Goal: Task Accomplishment & Management: Complete application form

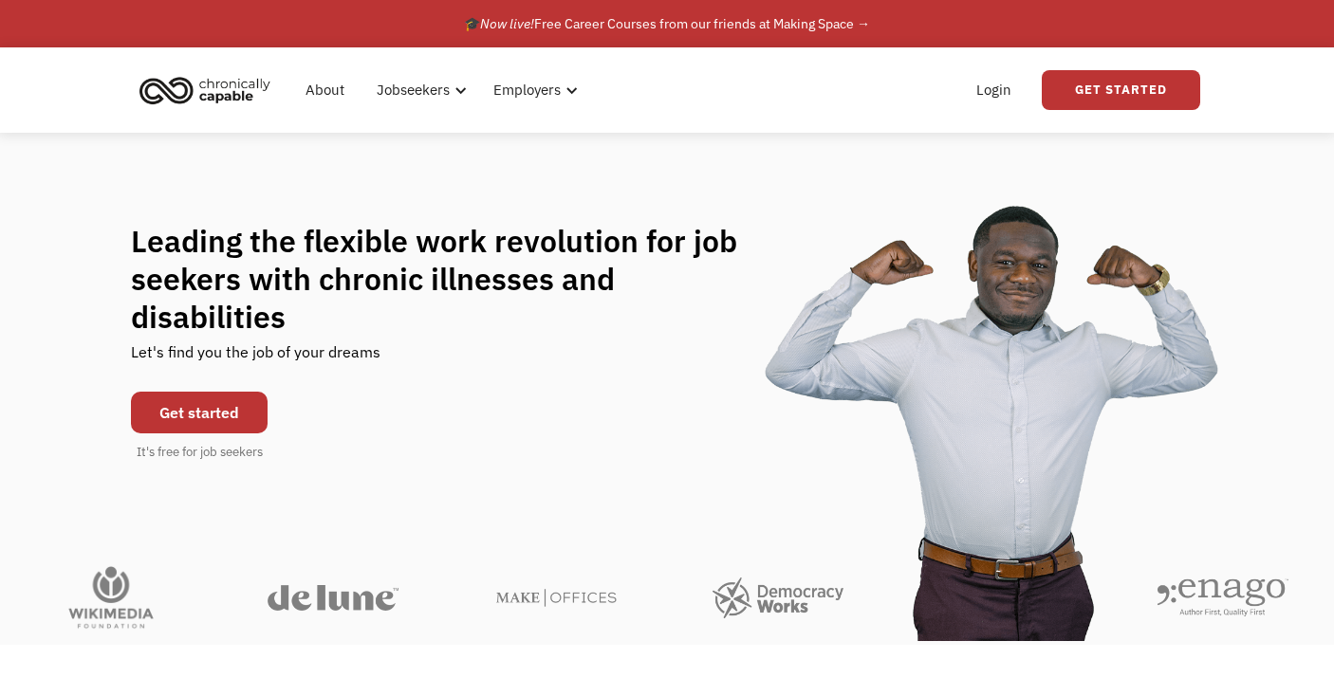
click at [192, 392] on link "Get started" at bounding box center [199, 413] width 137 height 42
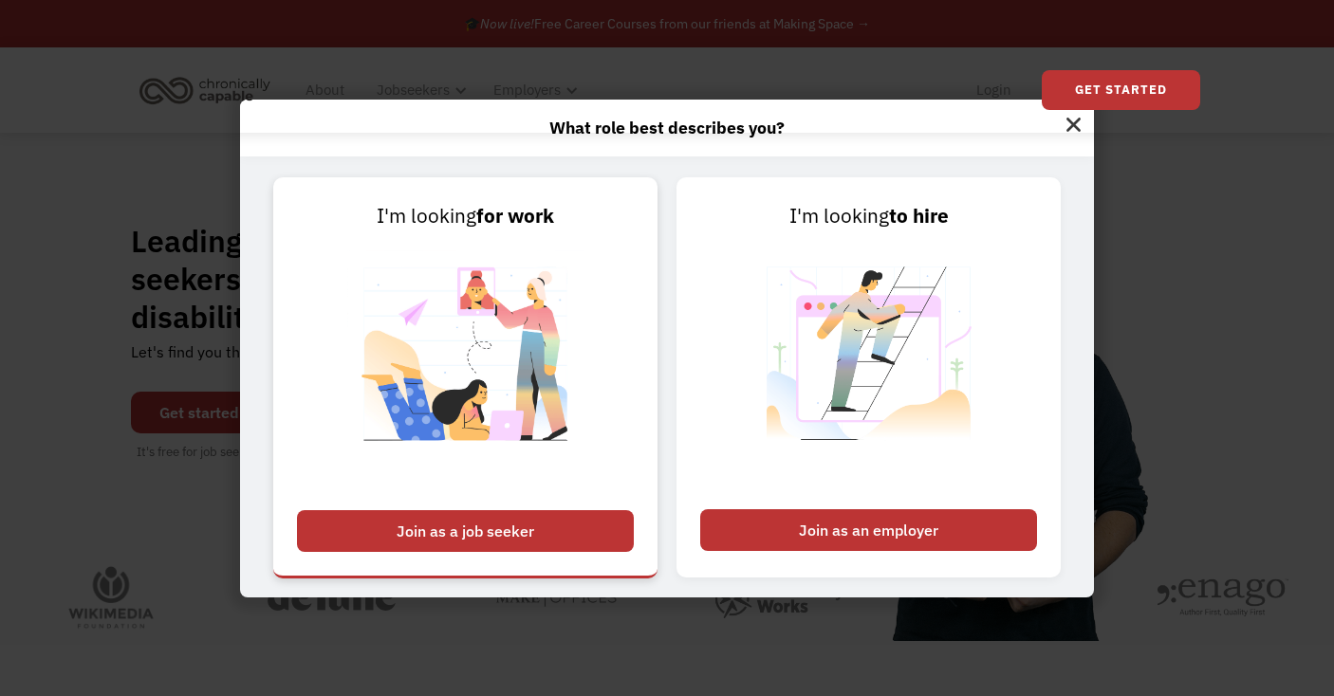
click at [462, 521] on div "Join as a job seeker" at bounding box center [465, 531] width 337 height 42
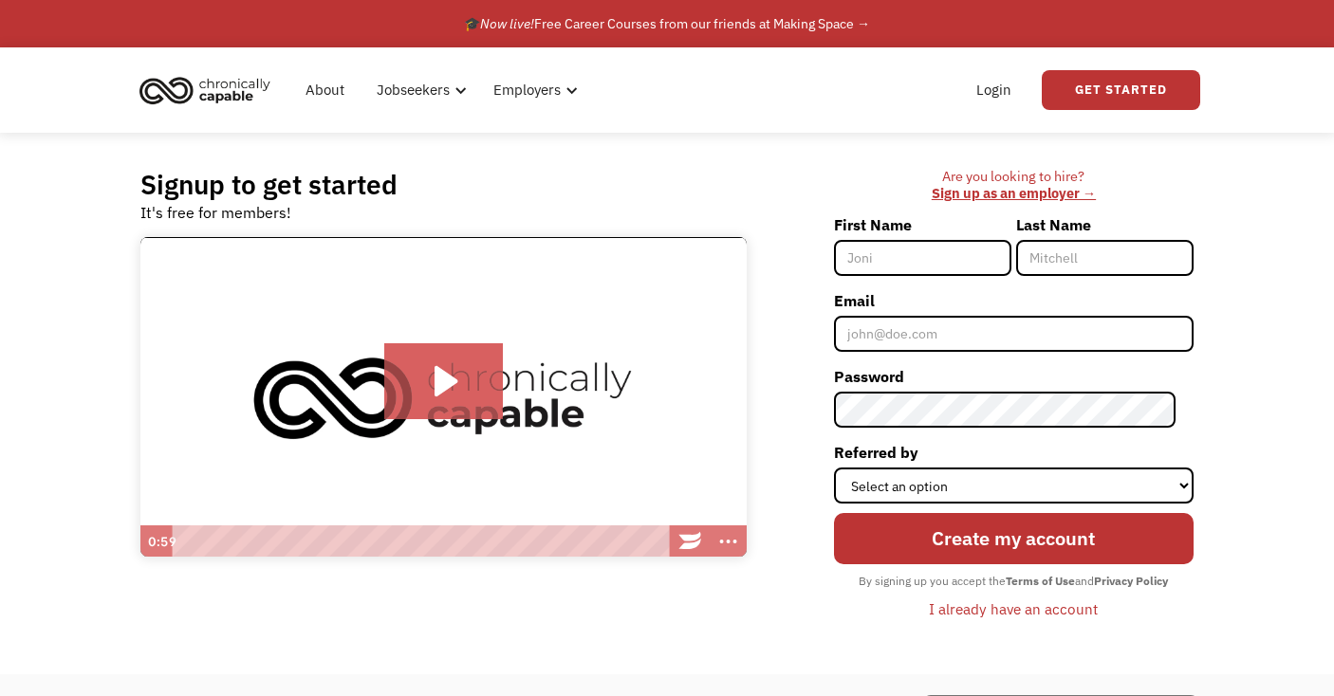
click at [1021, 609] on div "I already have an account" at bounding box center [1013, 609] width 169 height 23
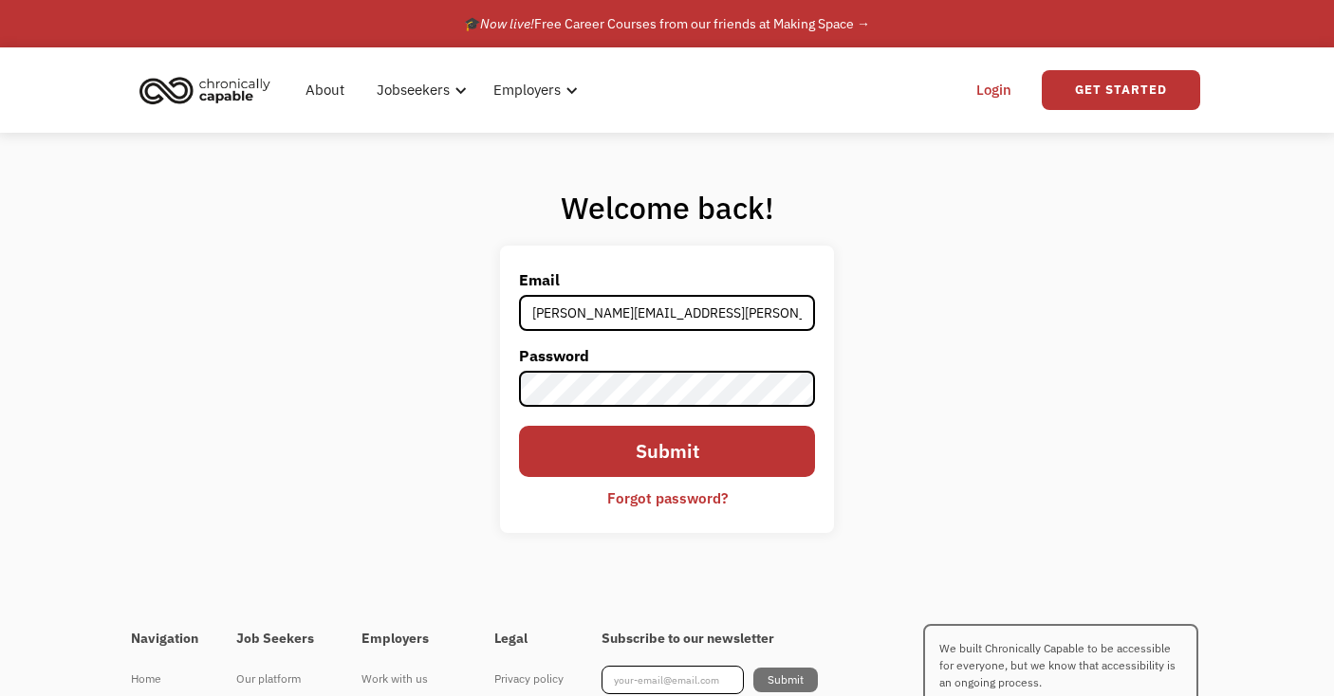
type input "[PERSON_NAME][EMAIL_ADDRESS][PERSON_NAME][DOMAIN_NAME]"
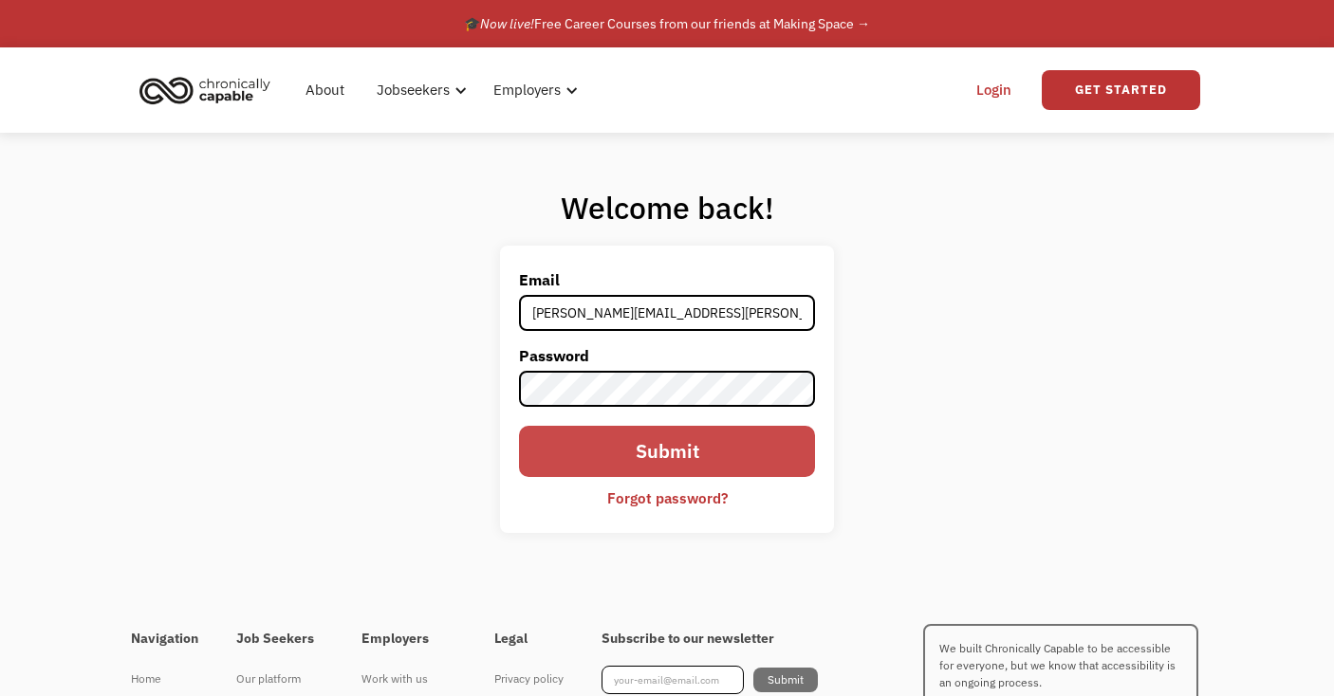
click at [722, 450] on input "Submit" at bounding box center [667, 451] width 296 height 50
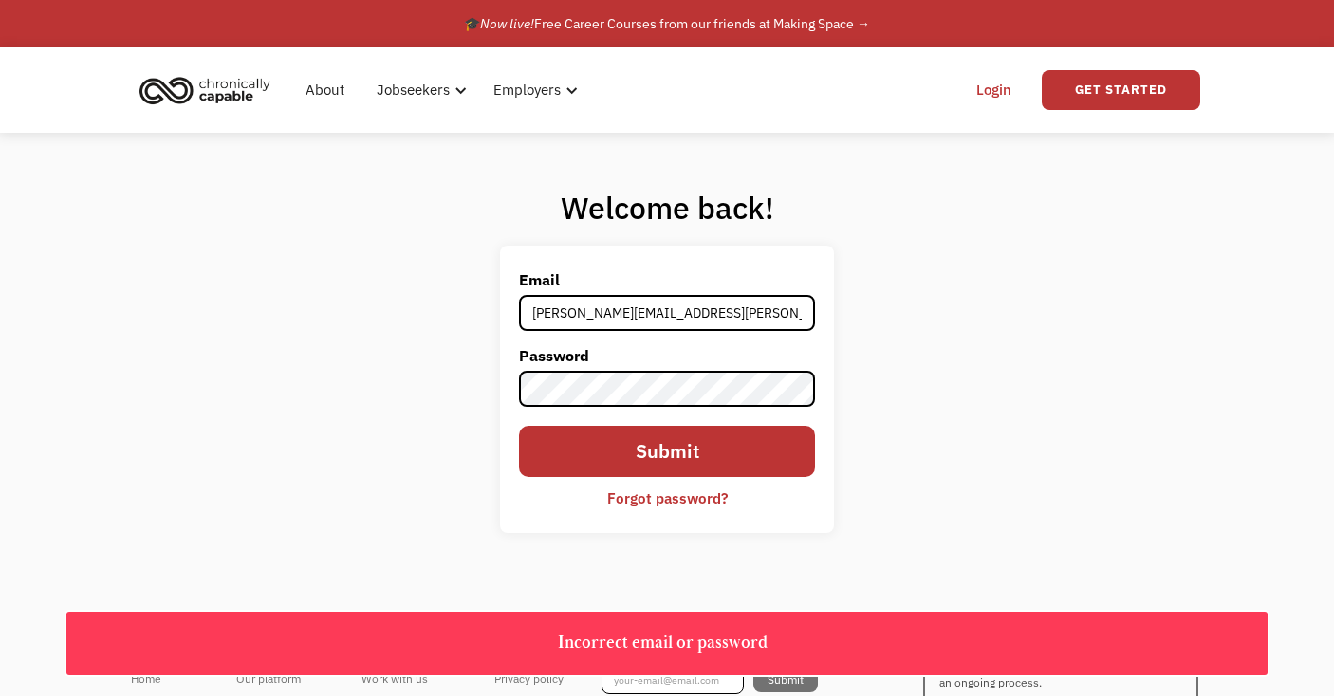
click at [683, 487] on div "Forgot password?" at bounding box center [667, 498] width 120 height 23
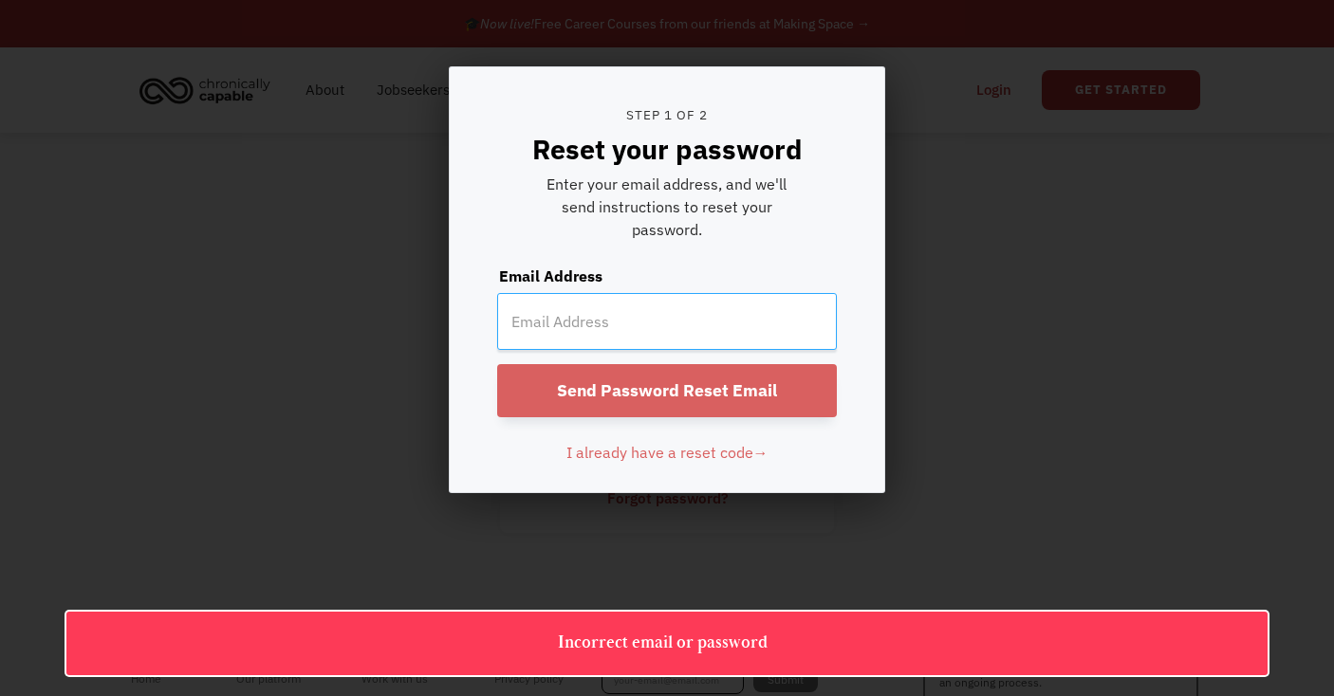
click at [669, 323] on input "email" at bounding box center [667, 321] width 340 height 57
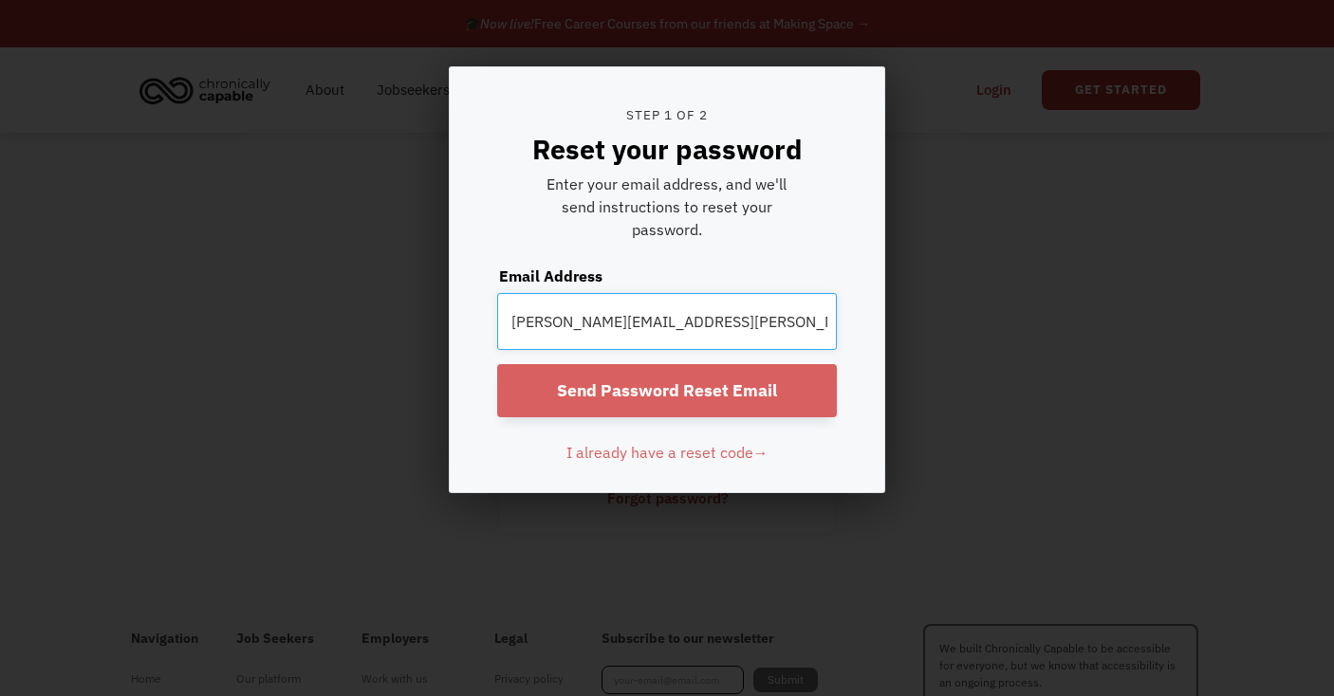
type input "[PERSON_NAME][EMAIL_ADDRESS][PERSON_NAME][DOMAIN_NAME]"
click at [720, 378] on input "Send Password Reset Email" at bounding box center [667, 390] width 340 height 53
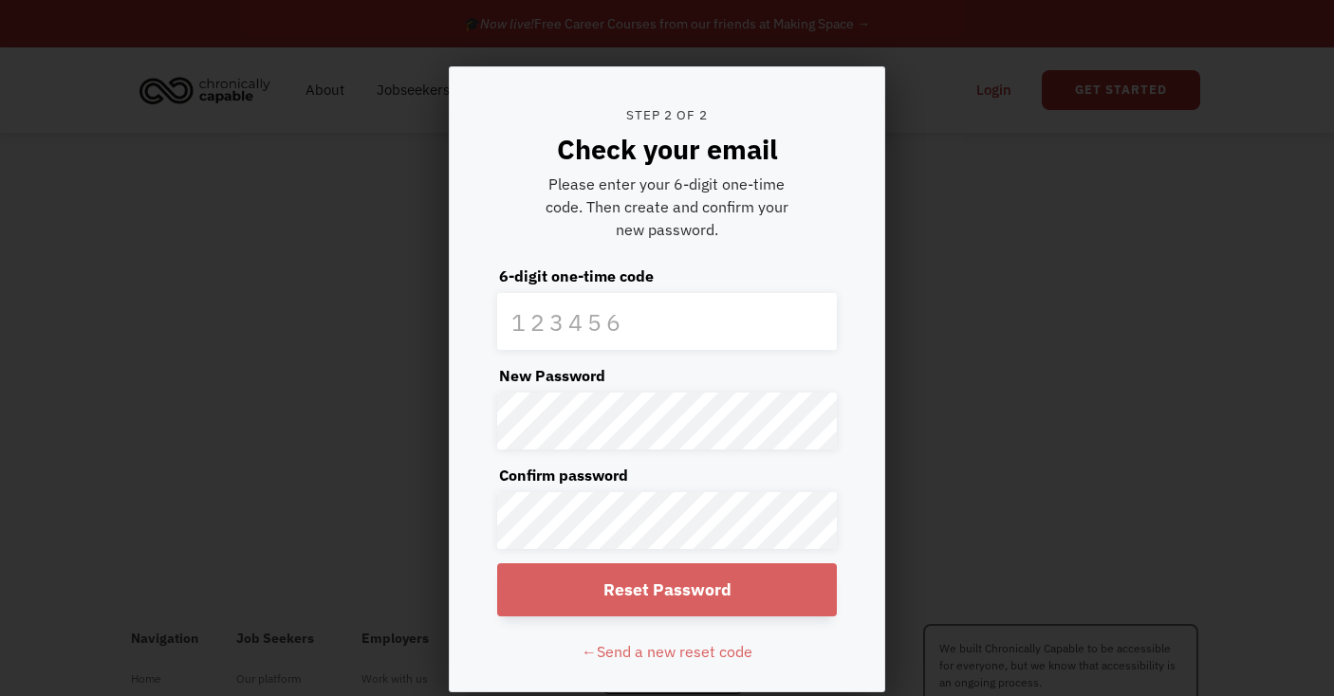
click at [842, 413] on form "Step 2 of 2 Check your email Please enter your 6-digit one-time code. Then crea…" at bounding box center [667, 379] width 434 height 624
click at [746, 299] on input "text" at bounding box center [667, 321] width 340 height 57
type input "754781"
click at [478, 449] on form "Step 2 of 2 Check your email Please enter your 6-digit one-time code. Then crea…" at bounding box center [667, 379] width 434 height 624
click at [681, 585] on input "Reset Password" at bounding box center [667, 589] width 340 height 53
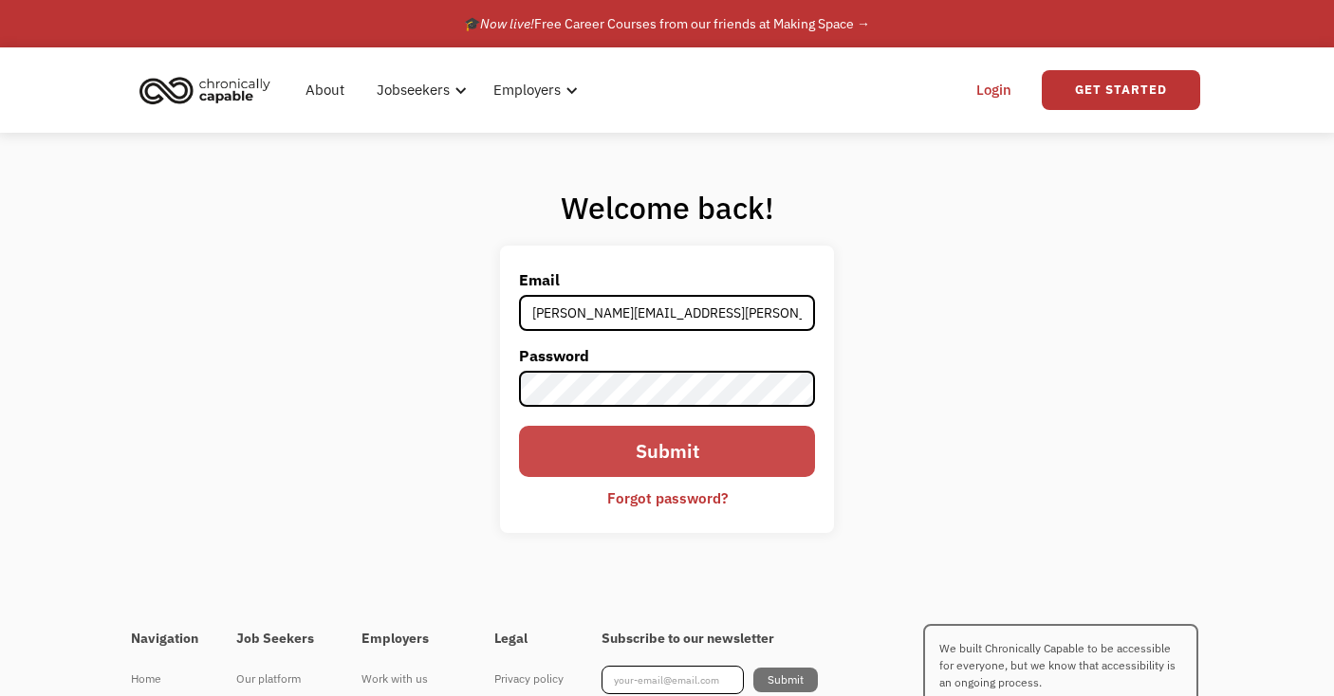
click at [711, 454] on input "Submit" at bounding box center [667, 451] width 296 height 50
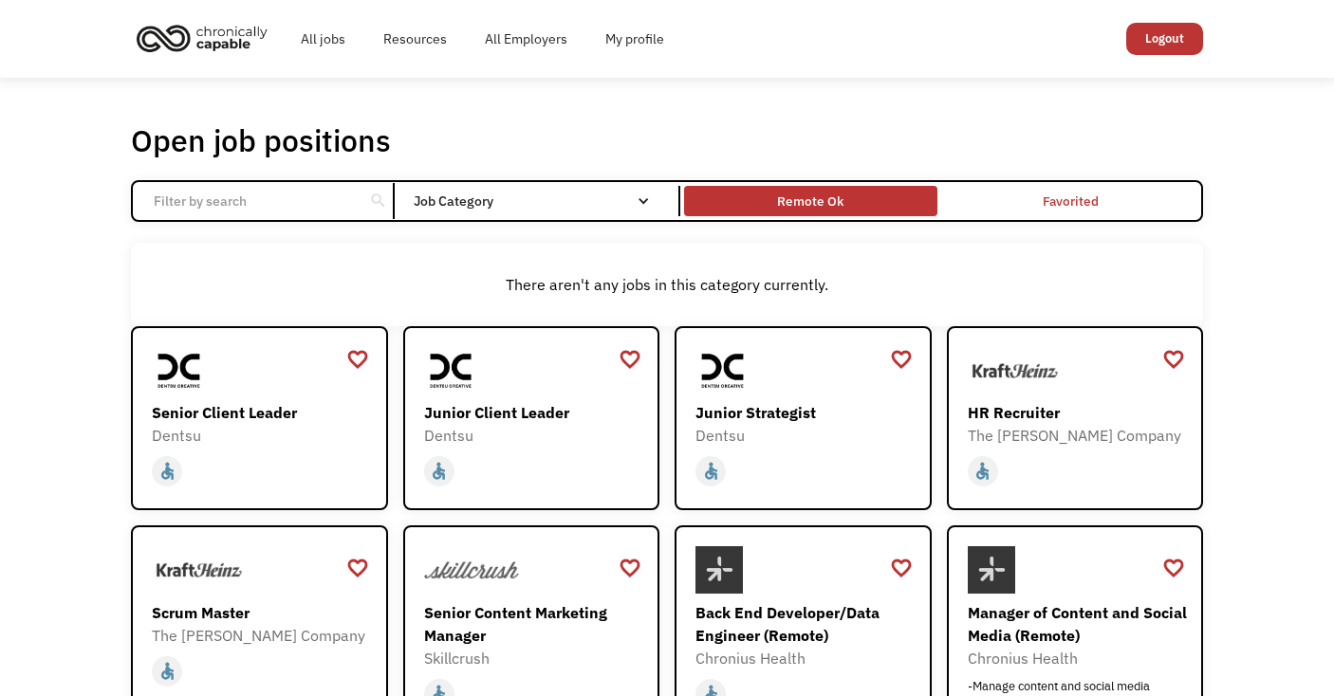
click at [791, 199] on div "Remote Ok" at bounding box center [810, 201] width 66 height 23
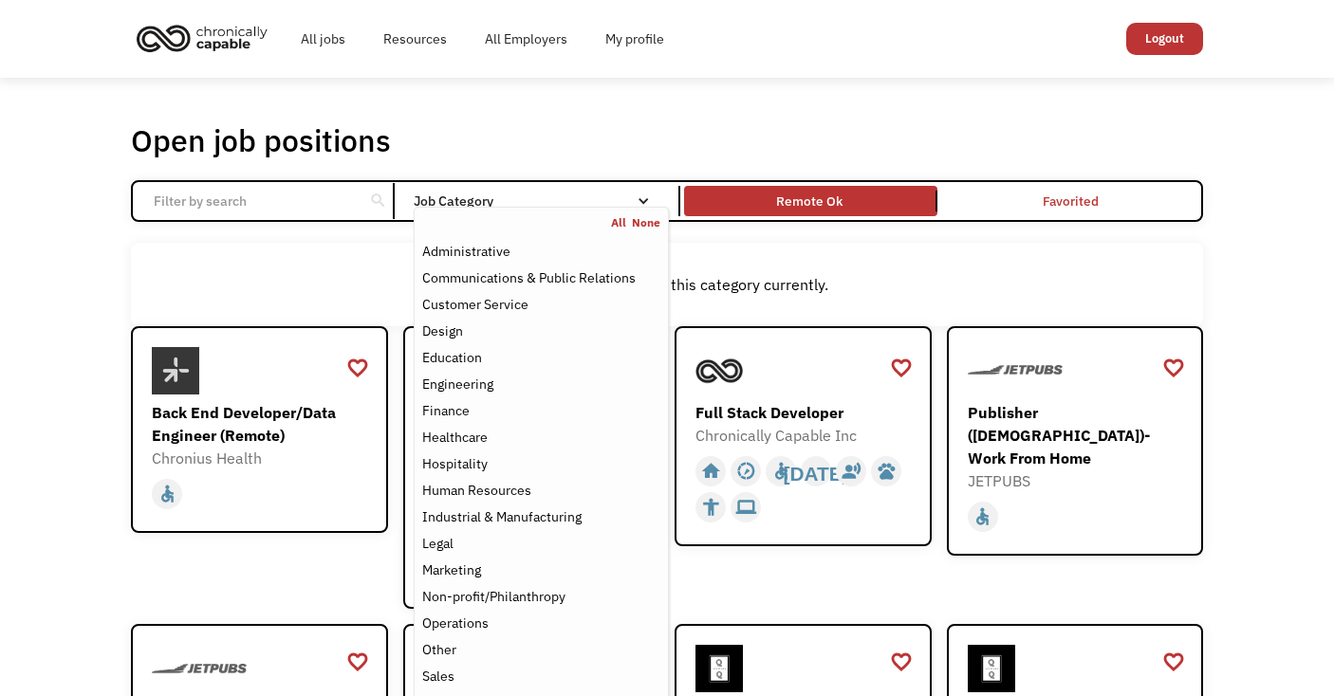
click at [427, 195] on div "Job Category" at bounding box center [541, 200] width 255 height 13
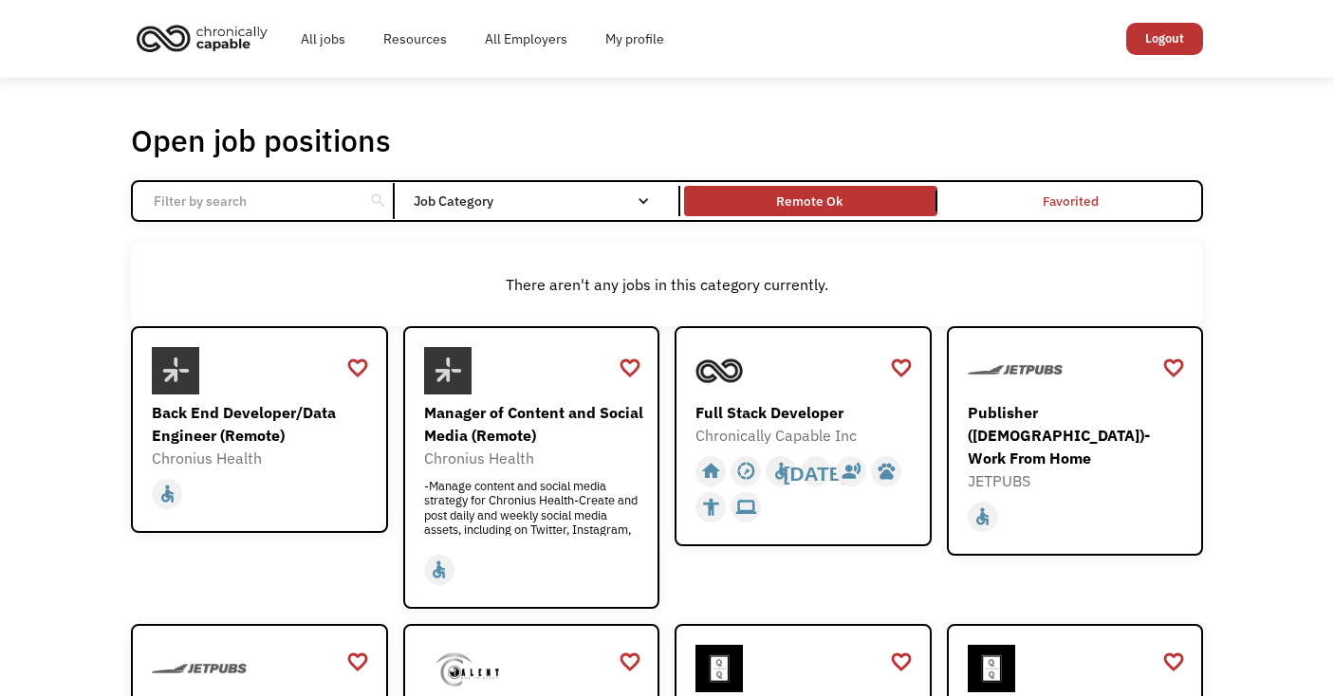
click at [427, 195] on div "Job Category" at bounding box center [541, 200] width 255 height 13
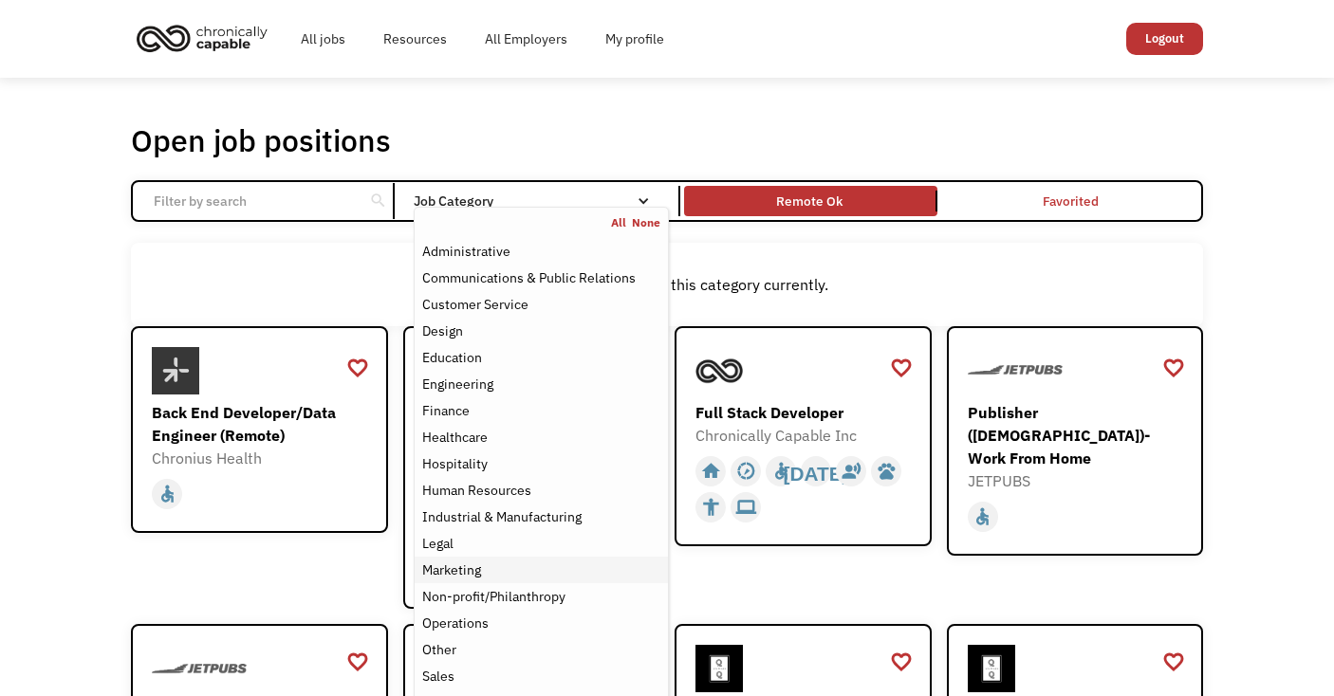
click at [497, 566] on div "Marketing" at bounding box center [541, 570] width 238 height 23
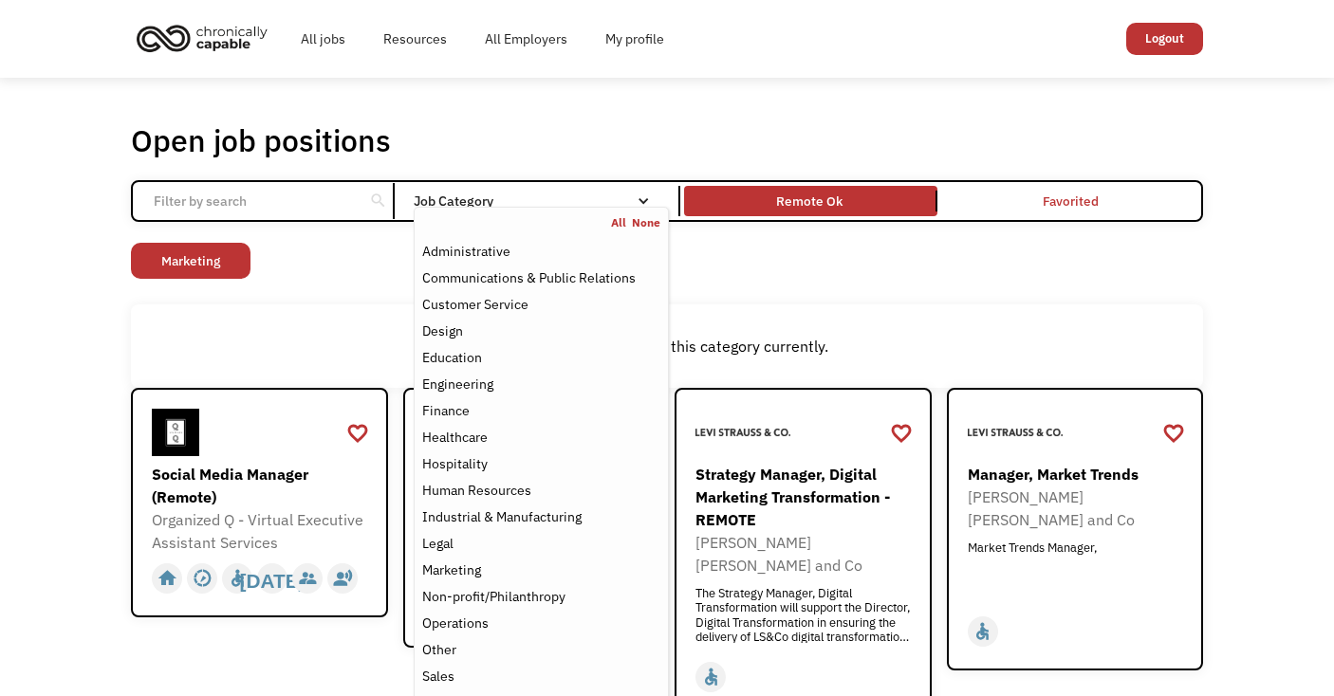
click at [910, 108] on div "Open job positions You have X liked items Search search Filter by category Admi…" at bounding box center [667, 557] width 1334 height 958
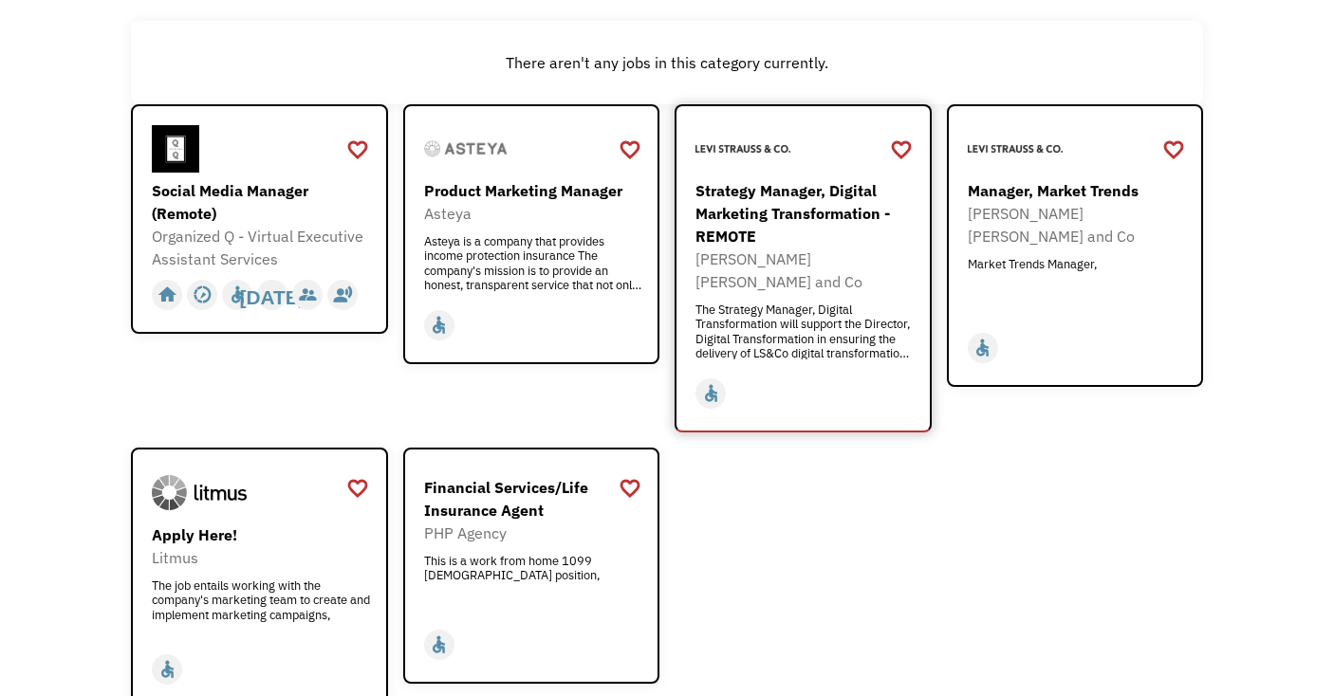
scroll to position [279, 0]
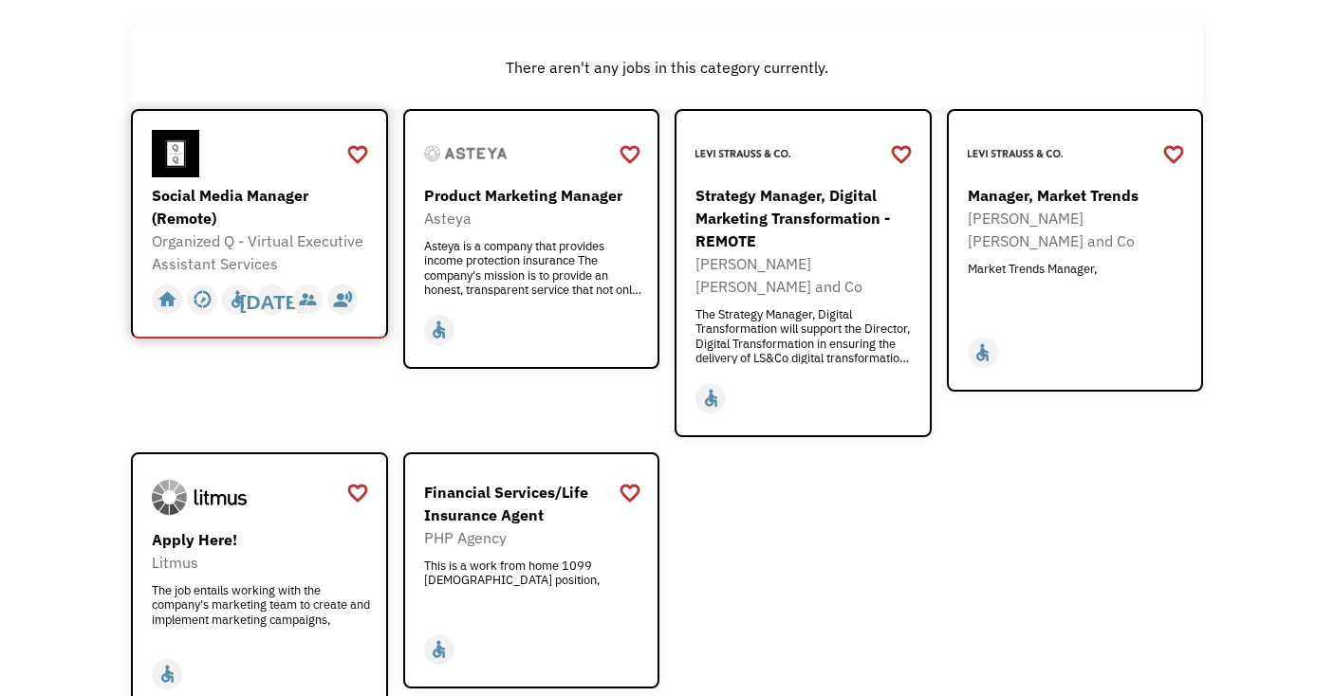
click at [238, 224] on div "Social Media Manager (Remote)" at bounding box center [262, 207] width 220 height 46
click at [794, 210] on div "Strategy Manager, Digital Marketing Transformation - REMOTE" at bounding box center [805, 218] width 220 height 68
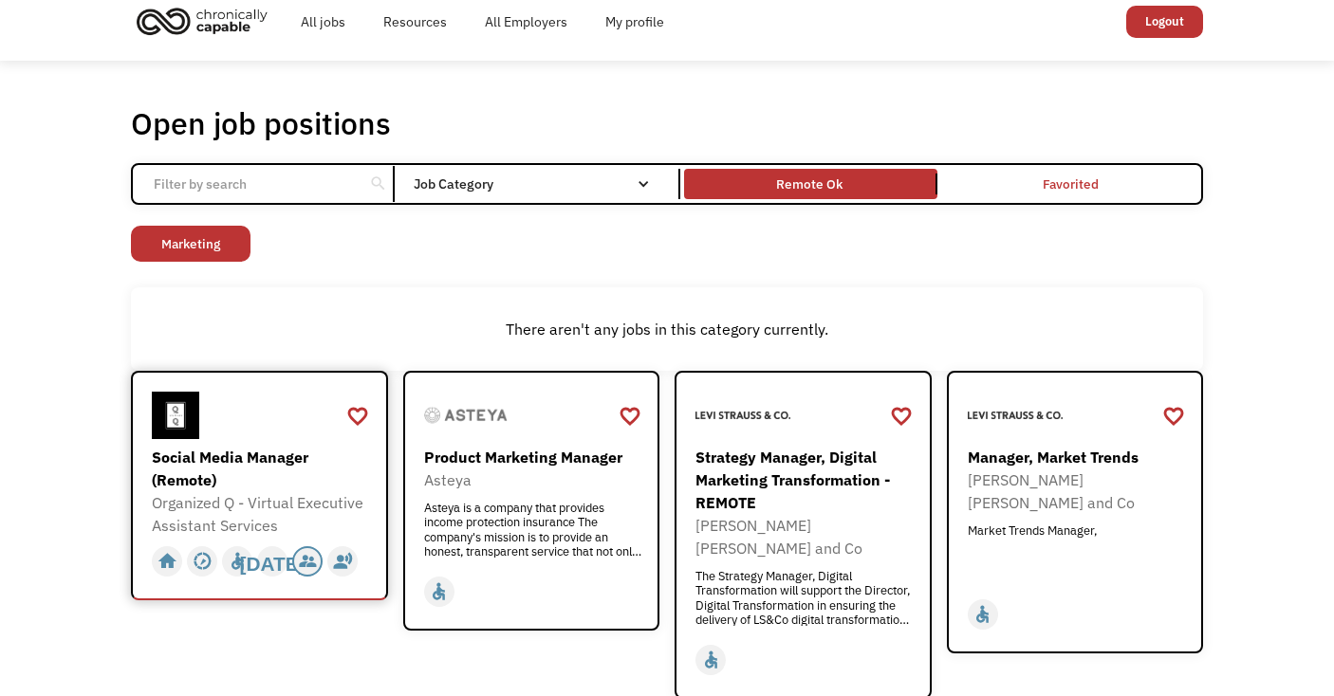
scroll to position [0, 0]
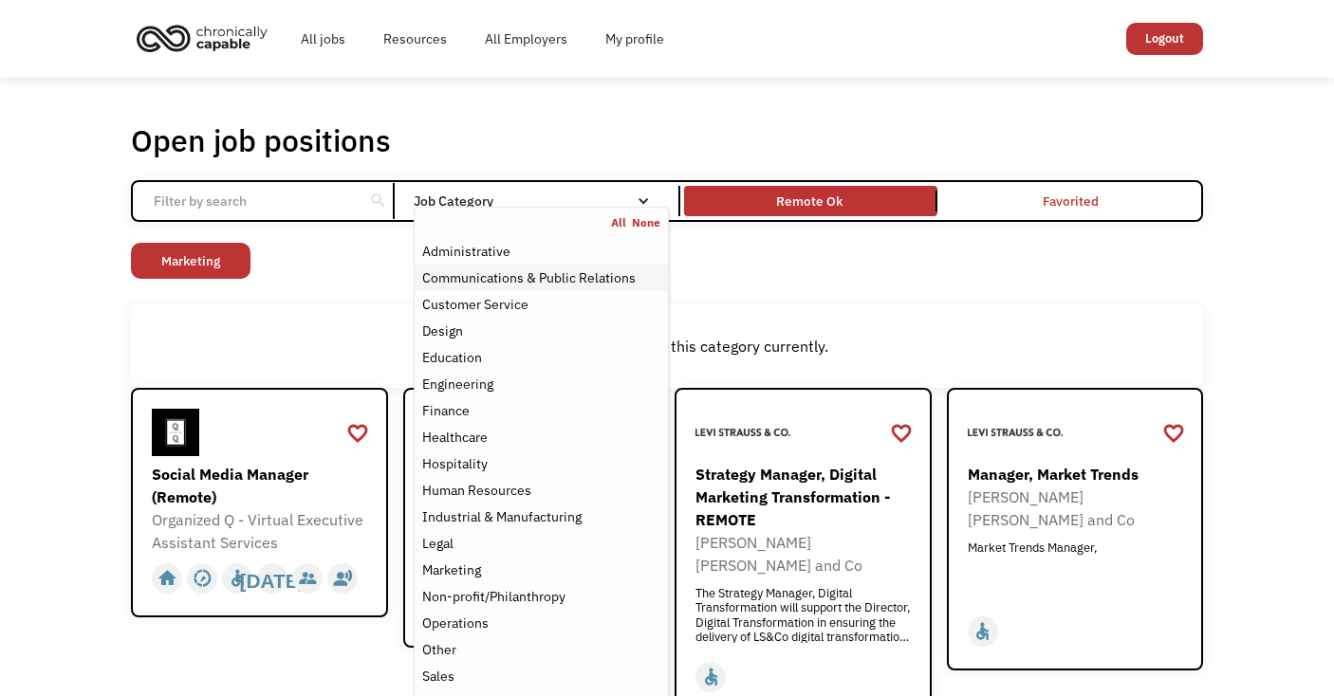
click at [579, 268] on div "Communications & Public Relations" at bounding box center [528, 278] width 213 height 23
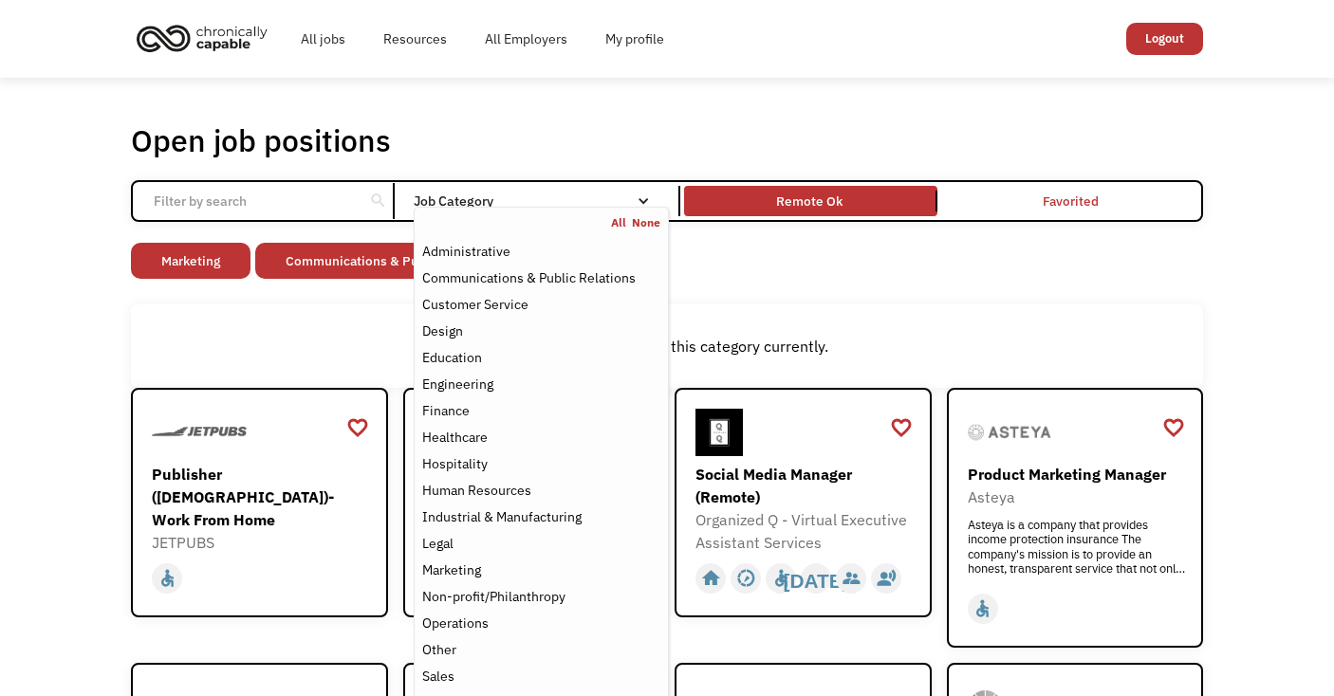
click at [207, 279] on div "Marketing" at bounding box center [193, 263] width 124 height 41
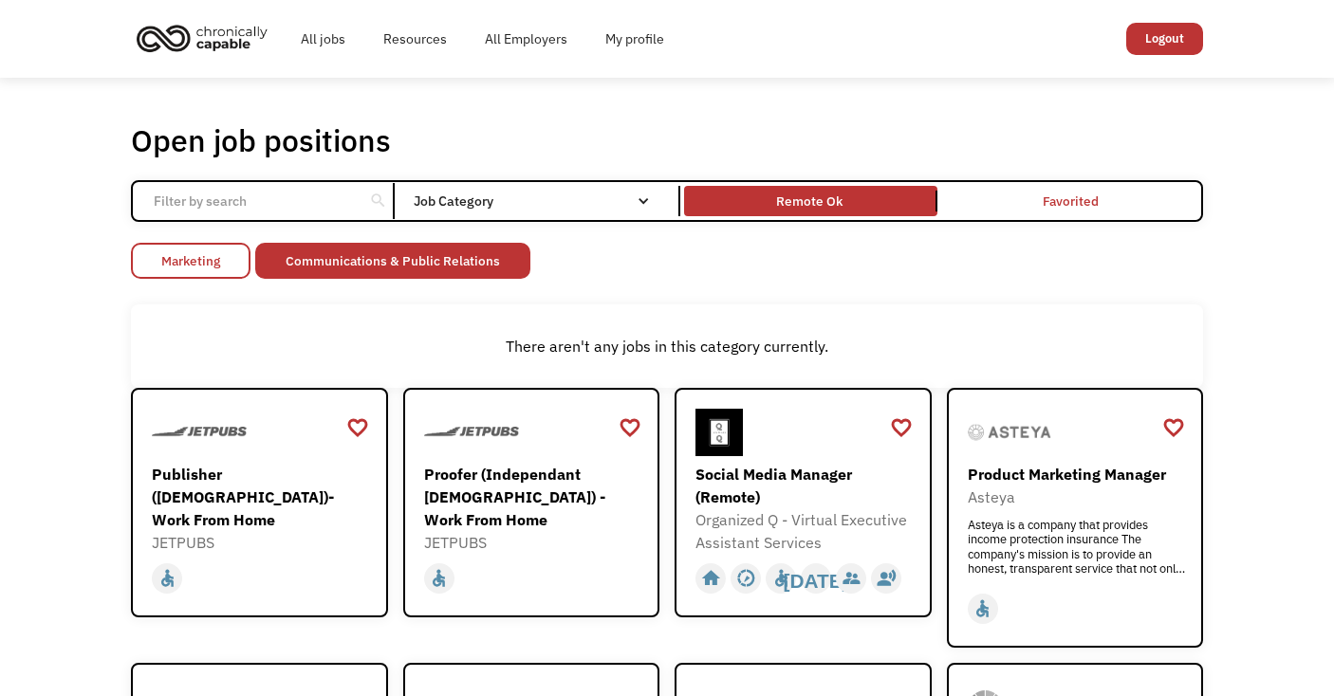
click at [209, 265] on link "Marketing" at bounding box center [191, 261] width 120 height 36
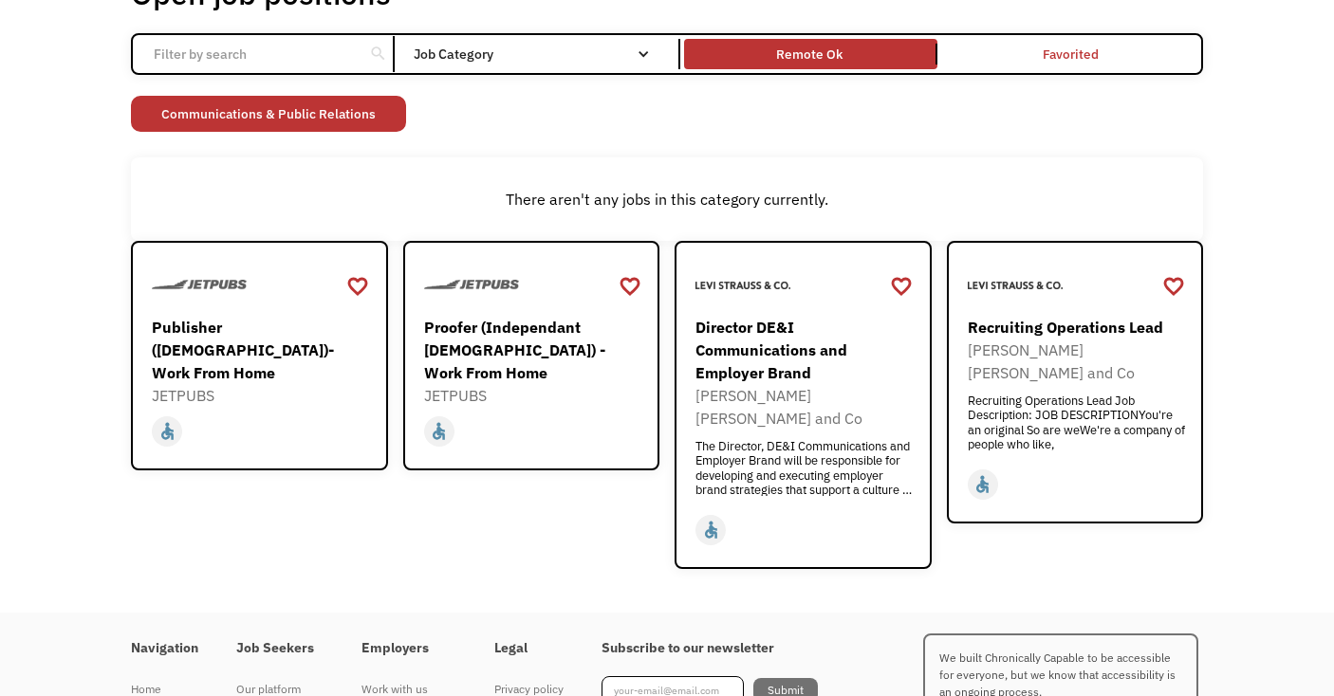
scroll to position [150, 0]
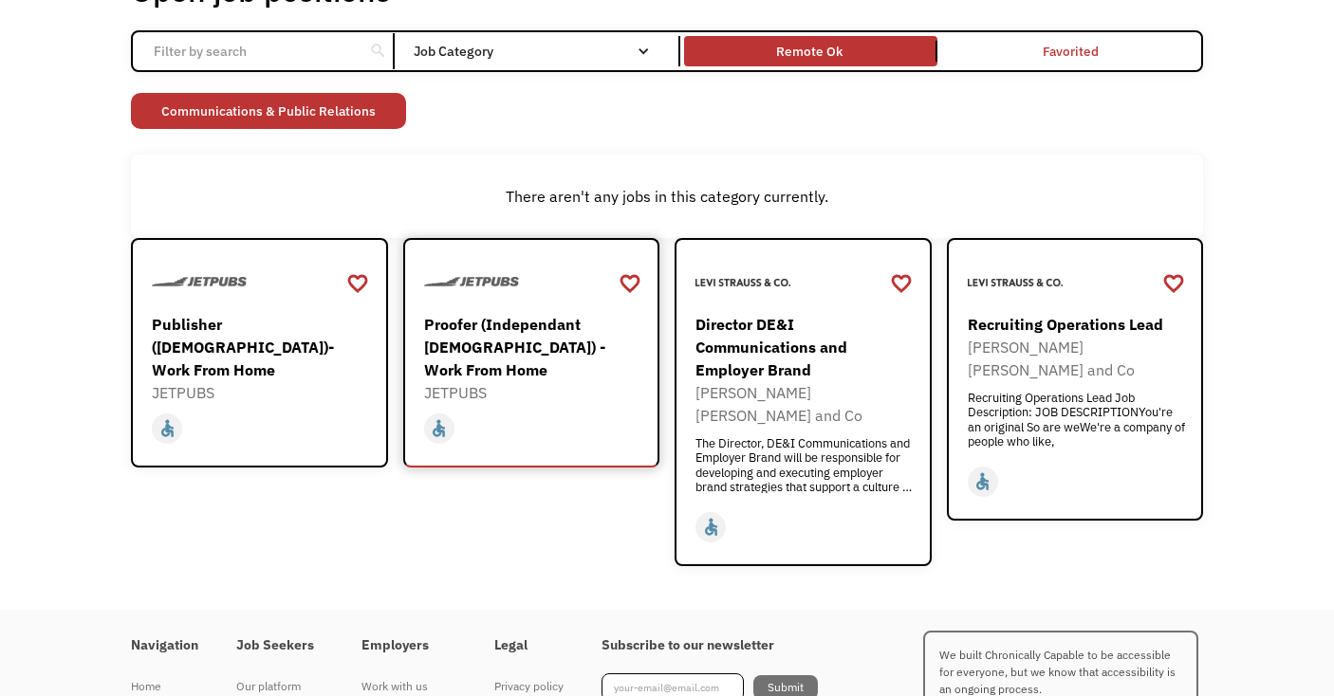
click at [520, 335] on div "Proofer (Independant [DEMOGRAPHIC_DATA]) - Work From Home" at bounding box center [534, 347] width 220 height 68
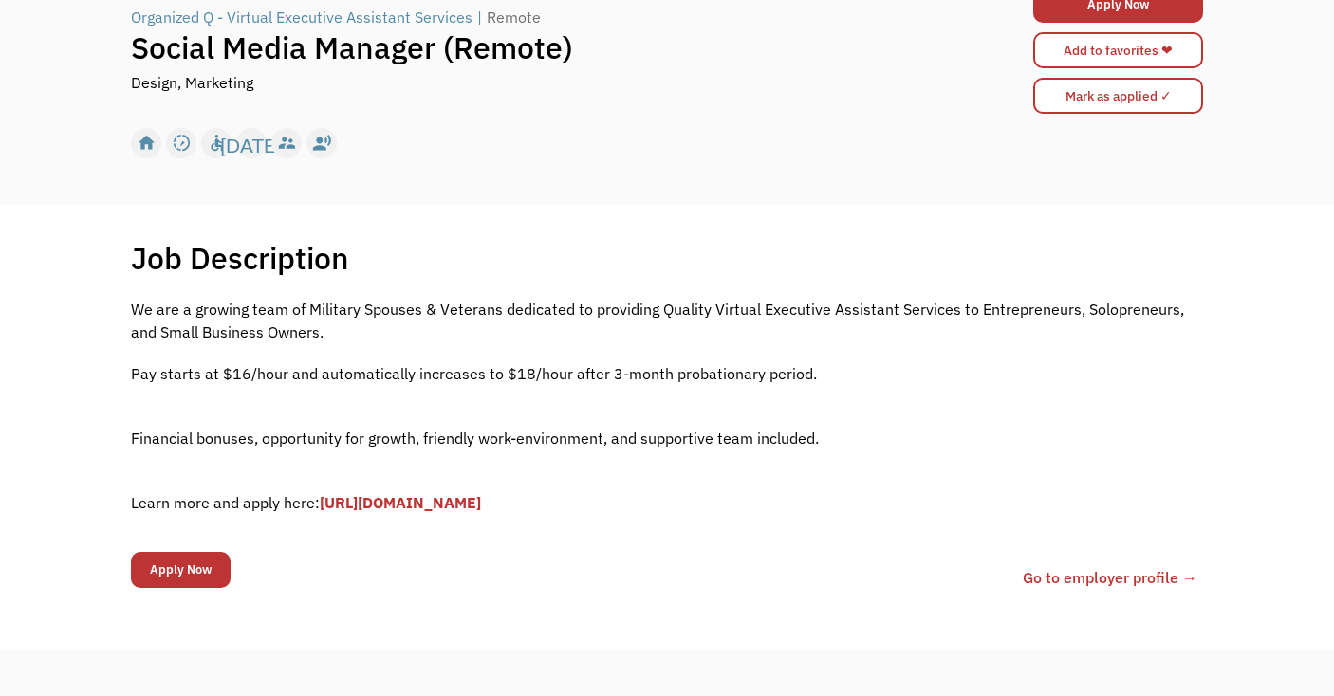
scroll to position [176, 0]
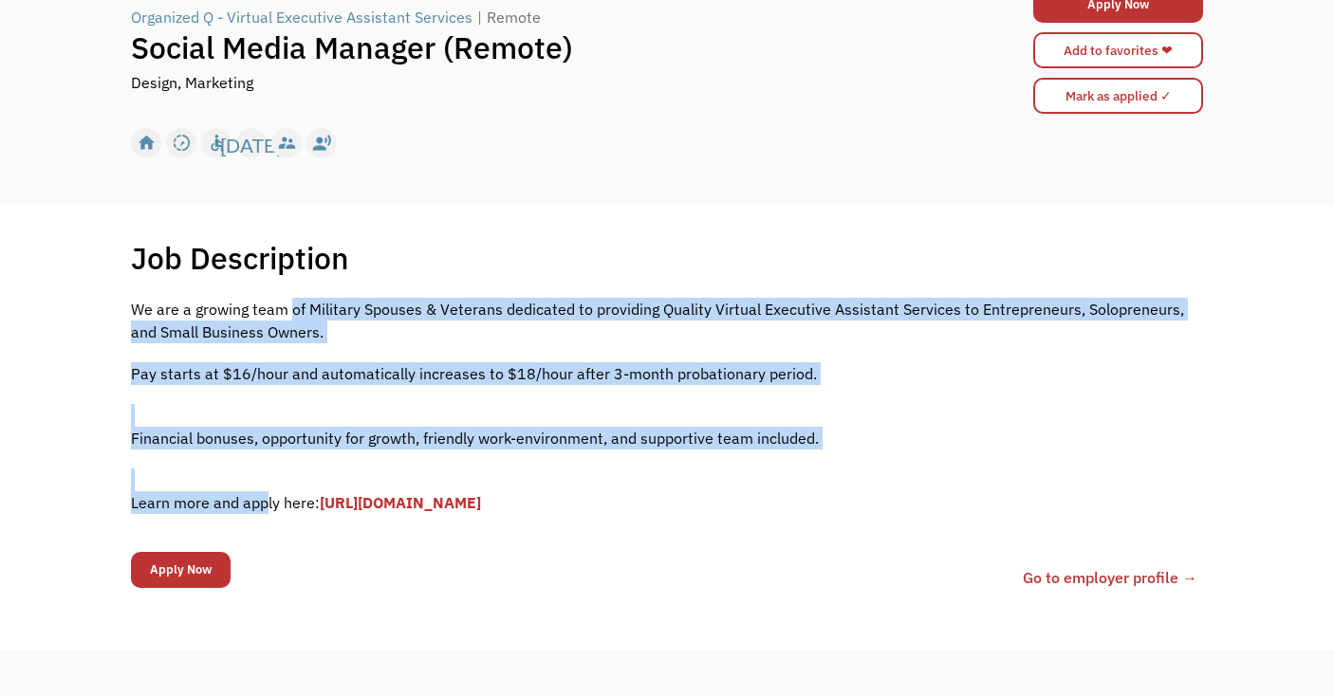
drag, startPoint x: 290, startPoint y: 316, endPoint x: 266, endPoint y: 506, distance: 191.3
click at [266, 506] on div "We are a growing team of Military Spouses & Veterans dedicated to providing Qua…" at bounding box center [667, 415] width 1072 height 235
click at [266, 506] on p "‍ Learn more and apply here: https://forms.gle/fDv2ubP8SWWtCoLp8" at bounding box center [667, 492] width 1072 height 46
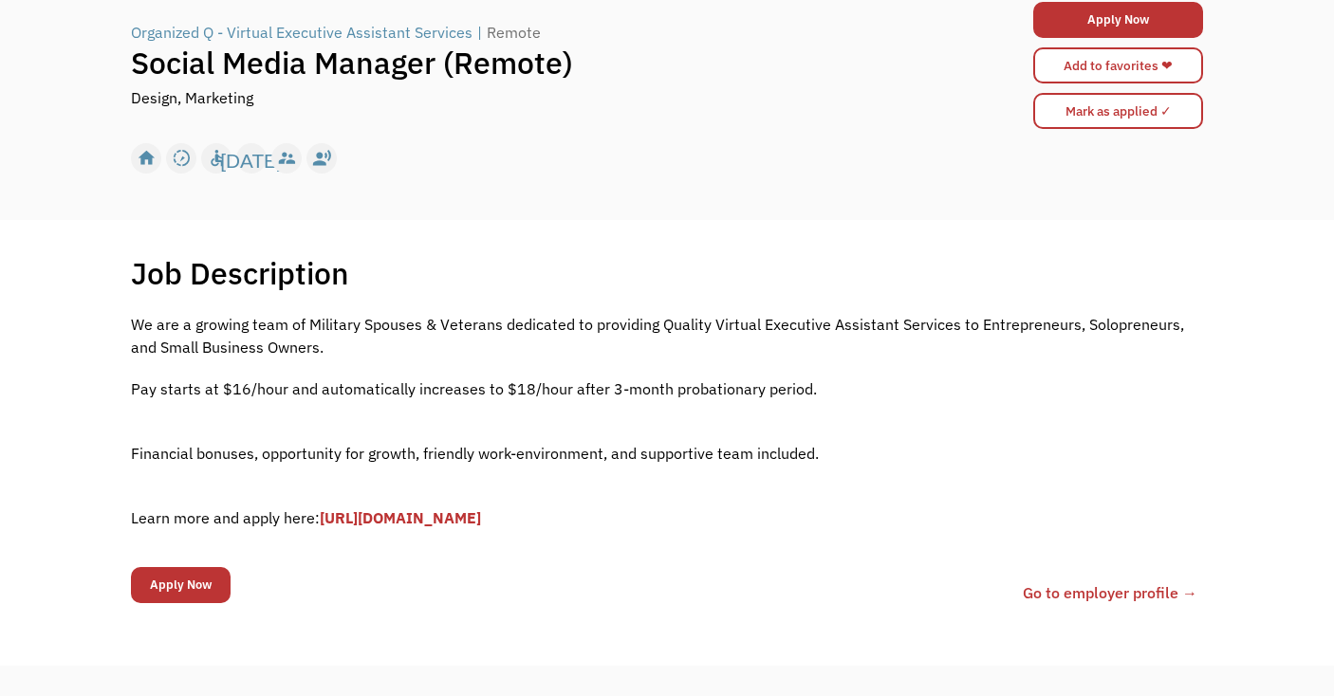
scroll to position [187, 0]
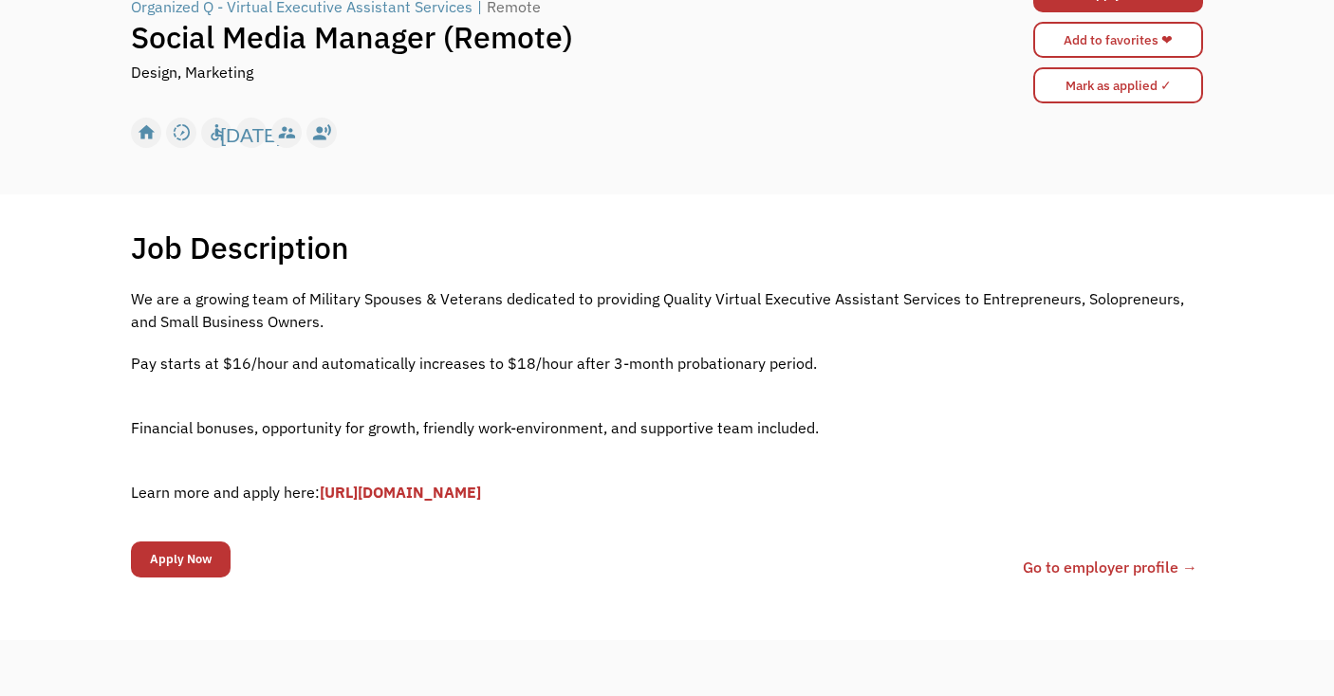
click at [434, 497] on link "[URL][DOMAIN_NAME]" at bounding box center [400, 492] width 161 height 19
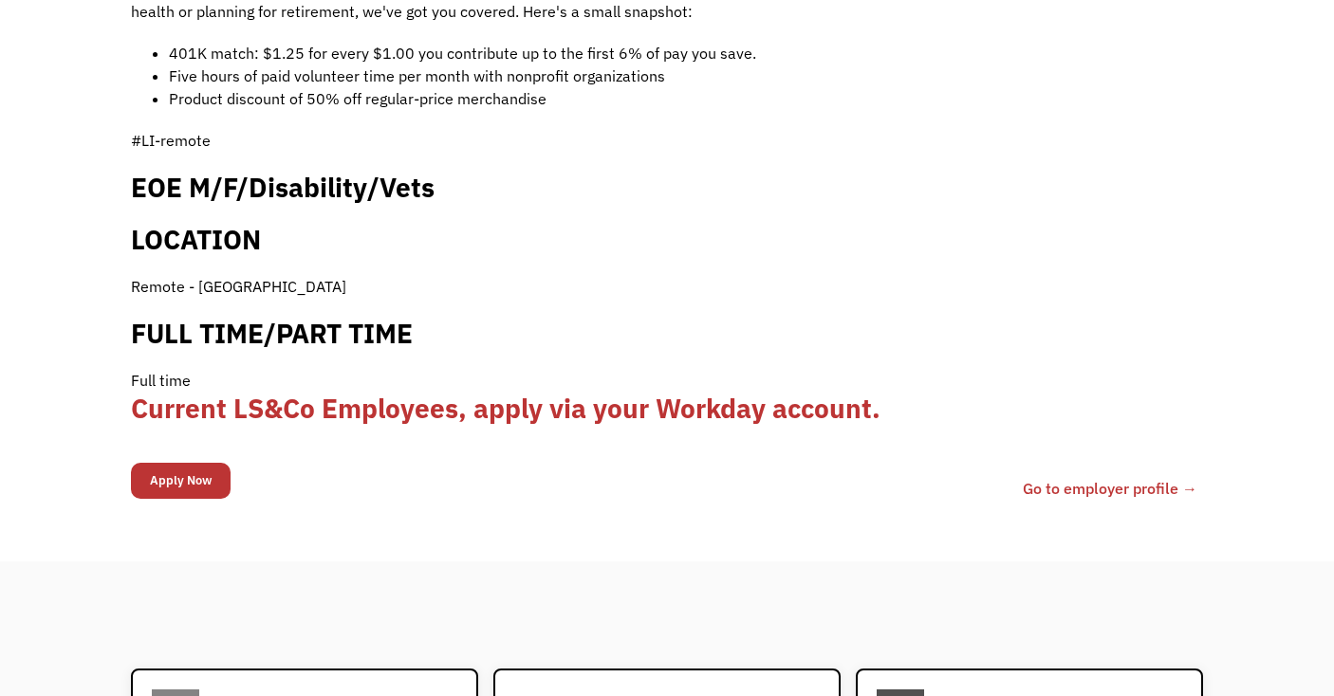
scroll to position [1609, 0]
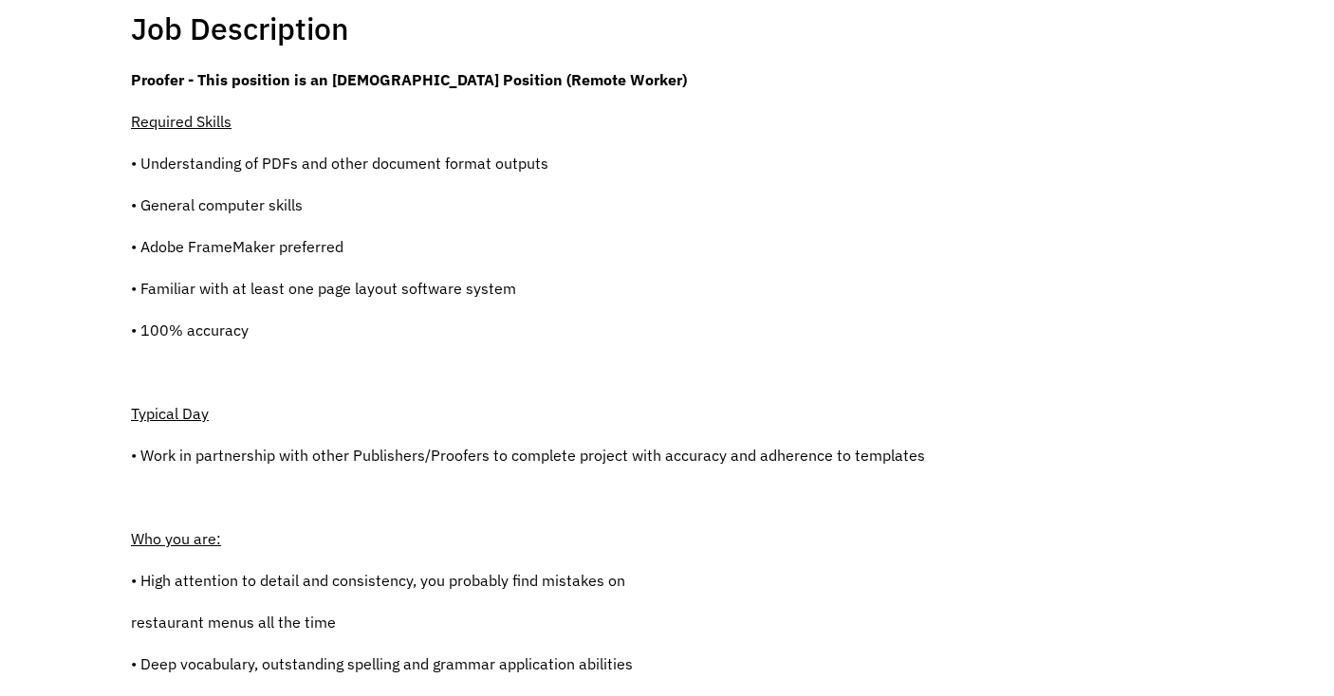
scroll to position [413, 0]
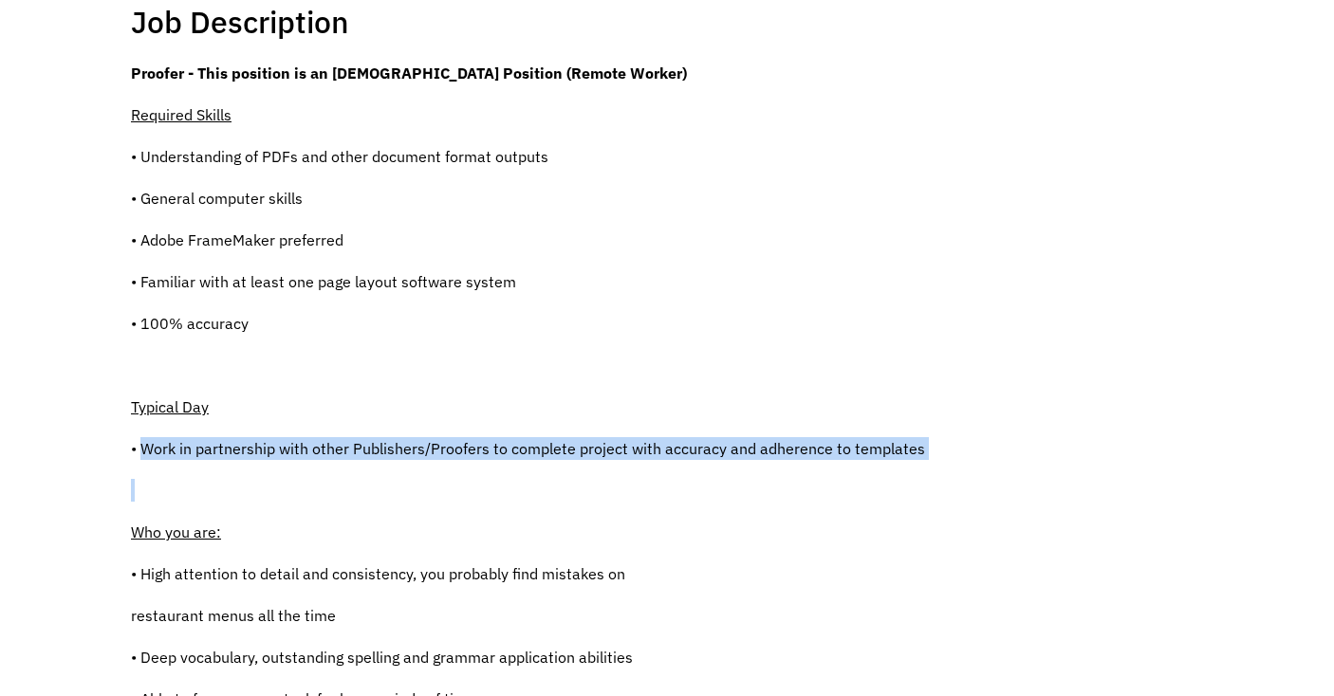
drag, startPoint x: 145, startPoint y: 442, endPoint x: 177, endPoint y: 490, distance: 58.1
click at [177, 490] on div "Proofer - This position is an [DEMOGRAPHIC_DATA] Position (Remote Worker) Requi…" at bounding box center [528, 709] width 794 height 1294
click at [176, 490] on p at bounding box center [528, 490] width 794 height 23
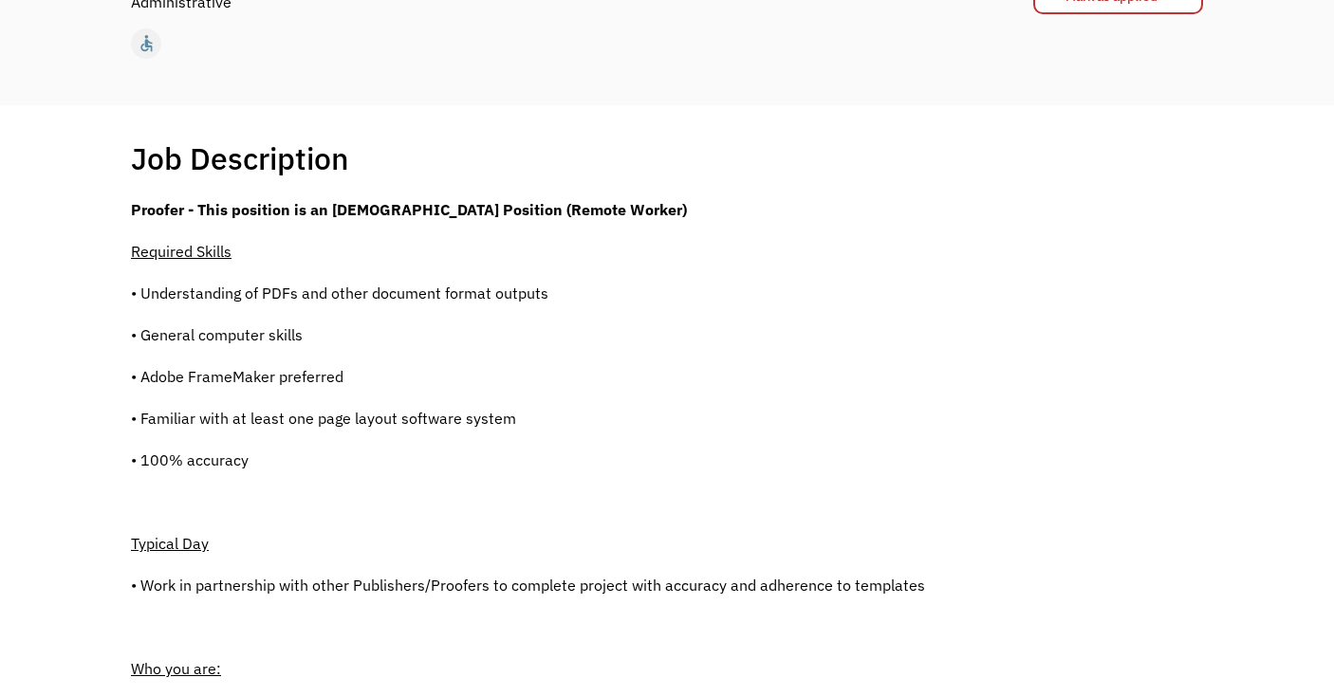
scroll to position [0, 0]
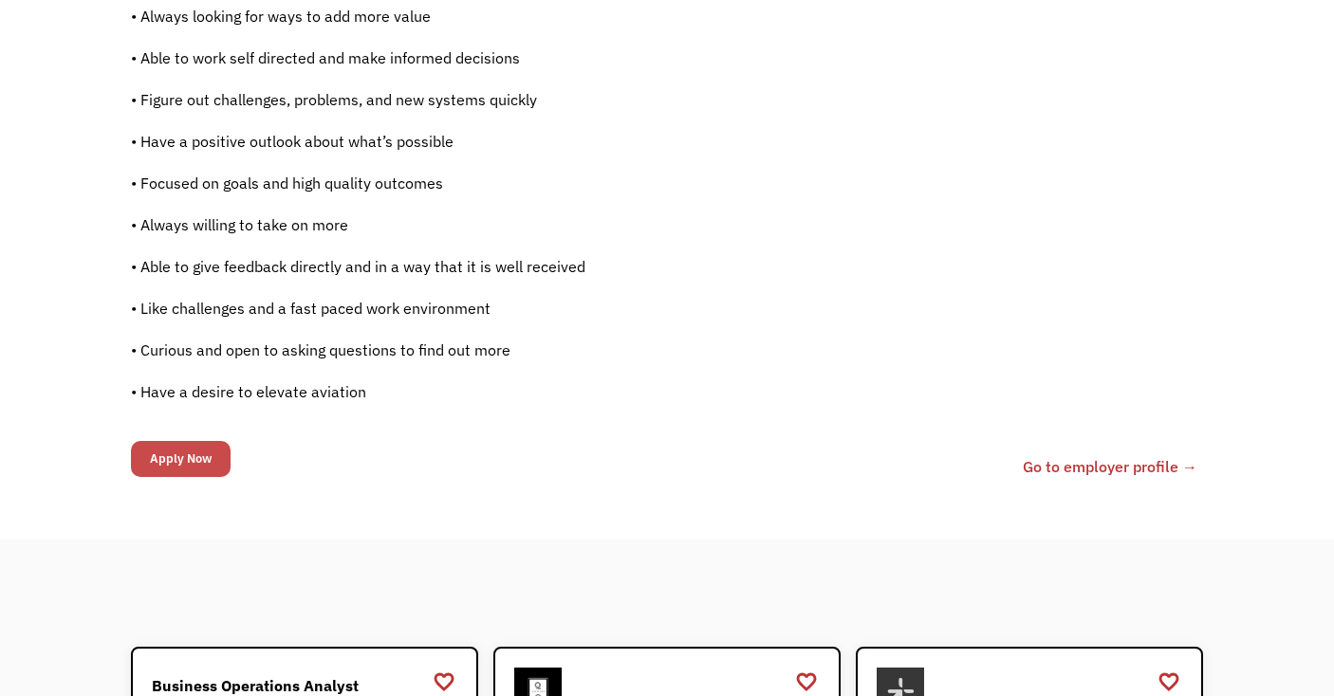
click at [192, 459] on input "Apply Now" at bounding box center [181, 459] width 100 height 36
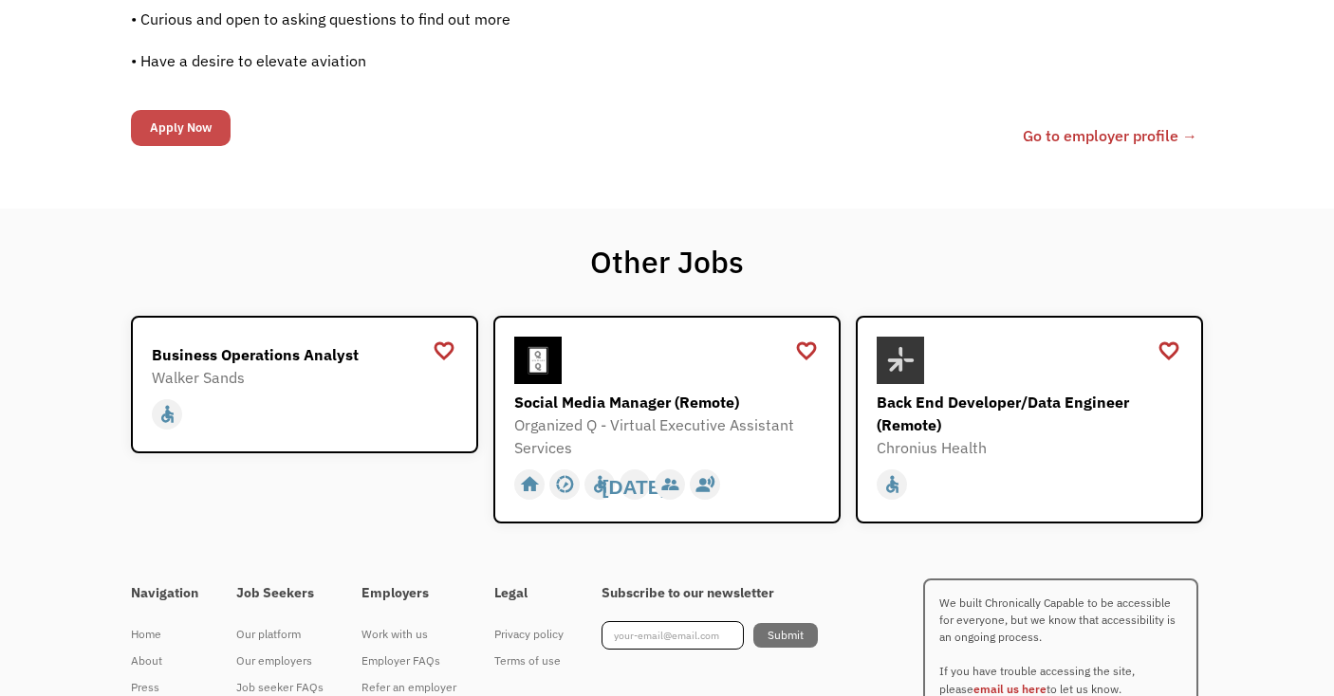
click at [181, 131] on input "Apply Now" at bounding box center [181, 128] width 100 height 36
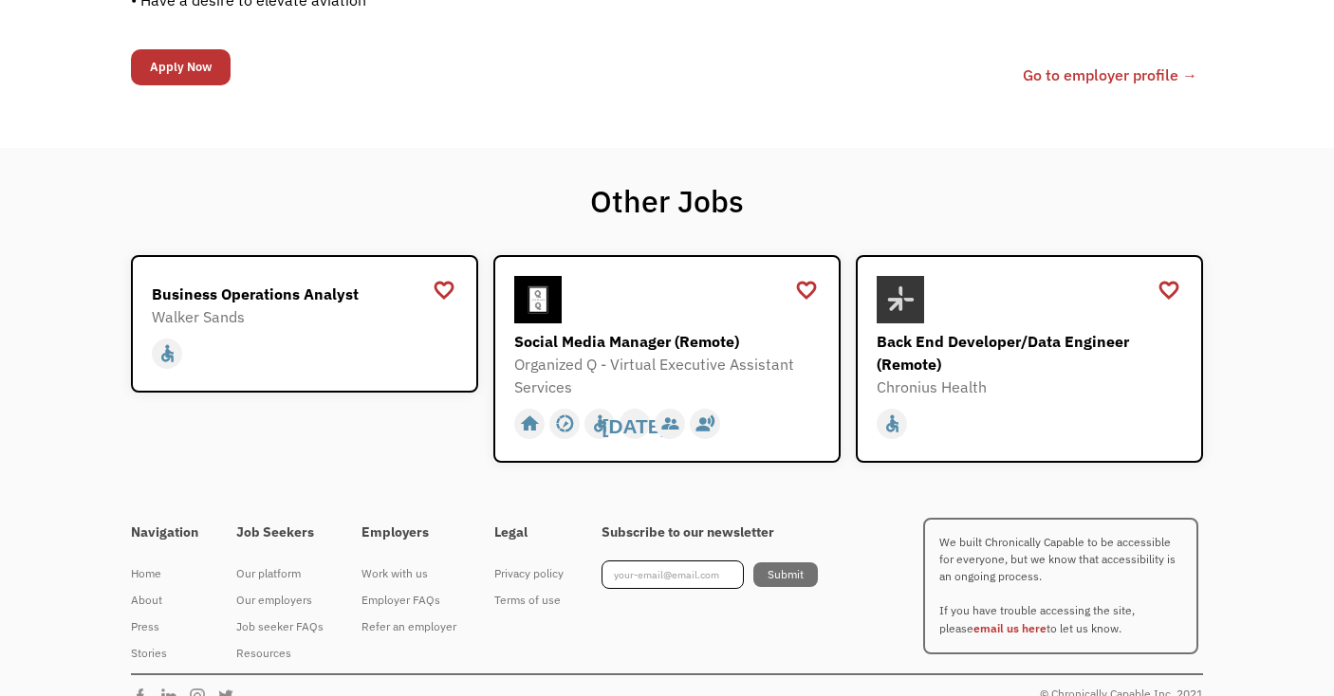
scroll to position [1677, 0]
